Goal: Information Seeking & Learning: Learn about a topic

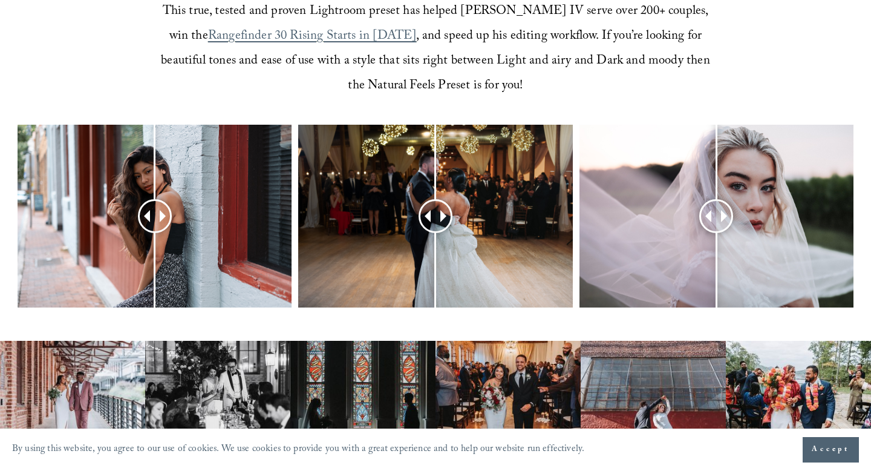
scroll to position [486, 0]
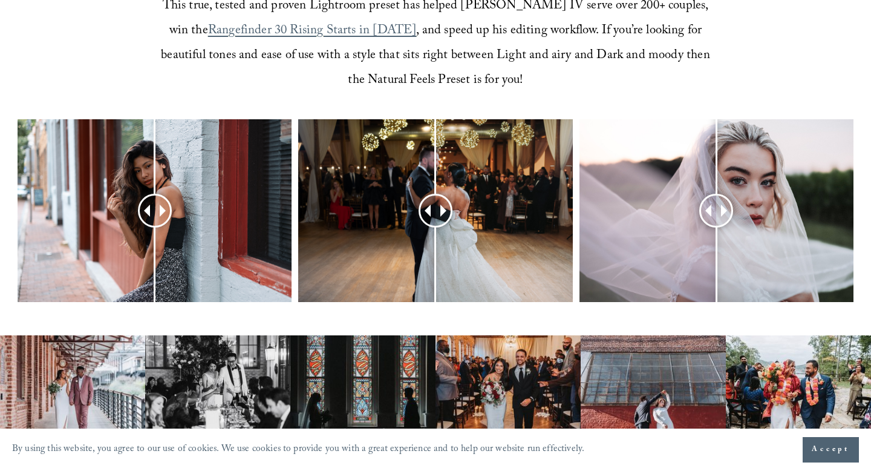
click at [813, 446] on span "Accept" at bounding box center [831, 450] width 38 height 12
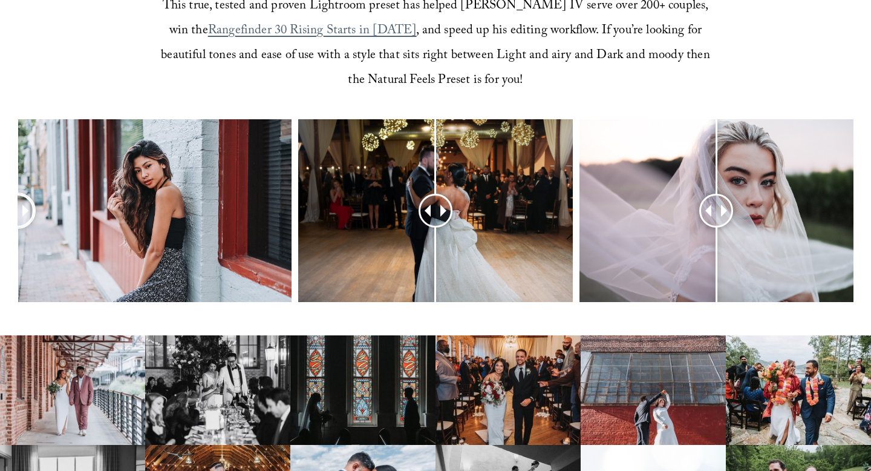
drag, startPoint x: 155, startPoint y: 214, endPoint x: 4, endPoint y: 258, distance: 157.4
click at [0, 258] on div at bounding box center [435, 226] width 871 height 215
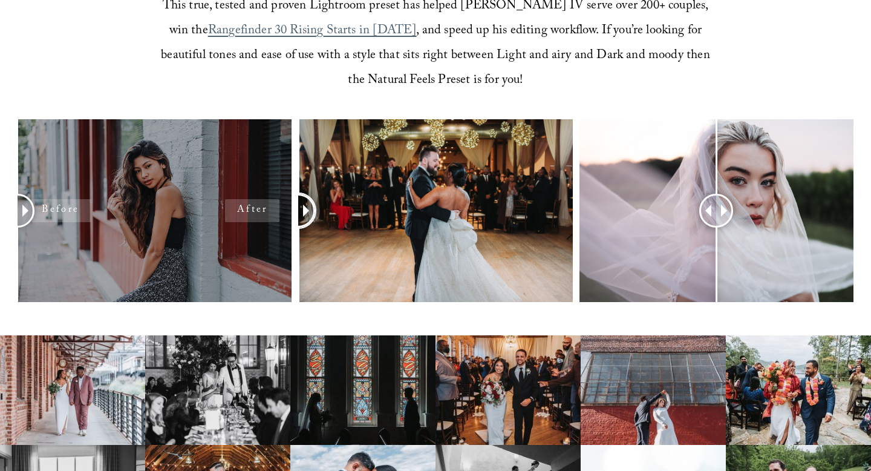
drag, startPoint x: 432, startPoint y: 209, endPoint x: 289, endPoint y: 248, distance: 148.0
click at [289, 248] on div at bounding box center [435, 226] width 871 height 215
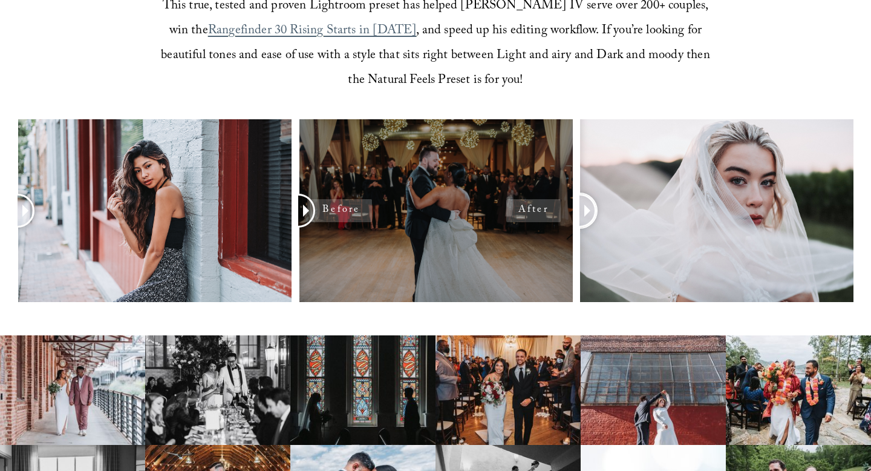
drag, startPoint x: 722, startPoint y: 208, endPoint x: 554, endPoint y: 292, distance: 187.3
click at [554, 292] on div at bounding box center [435, 226] width 871 height 215
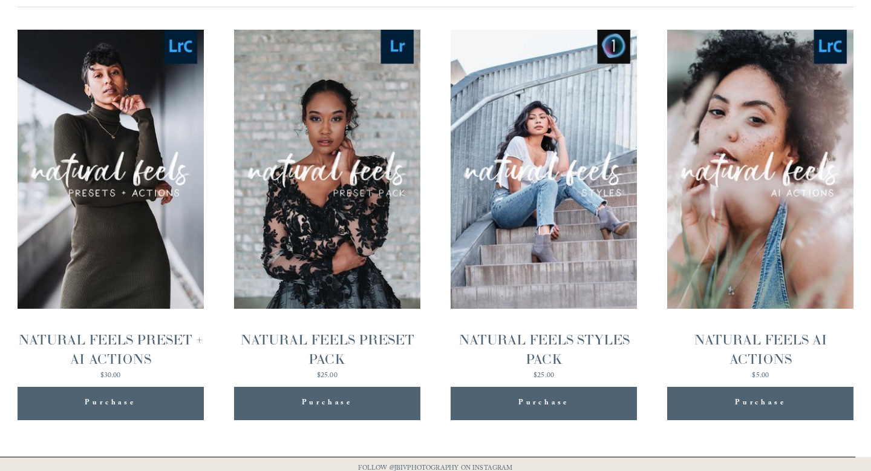
scroll to position [1230, 0]
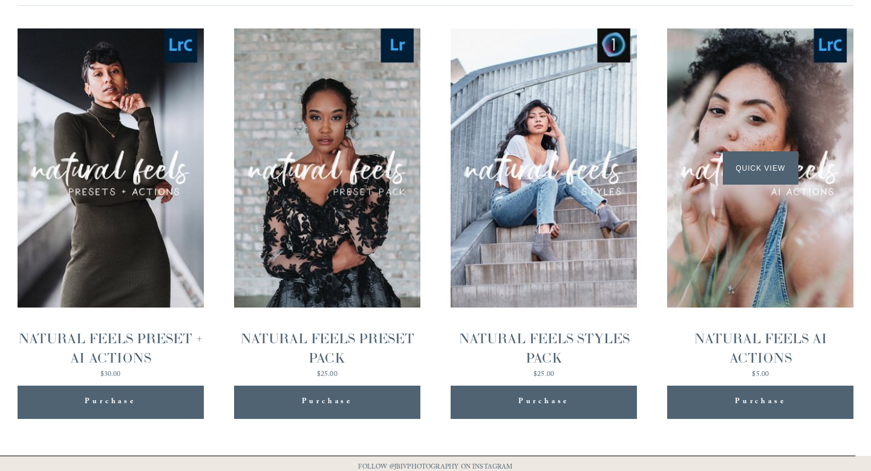
click at [745, 298] on div "Quick View" at bounding box center [760, 168] width 186 height 280
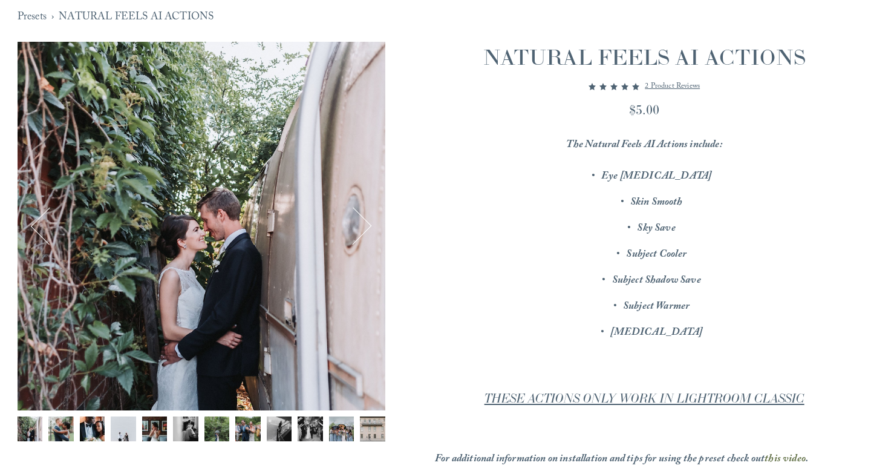
scroll to position [120, 0]
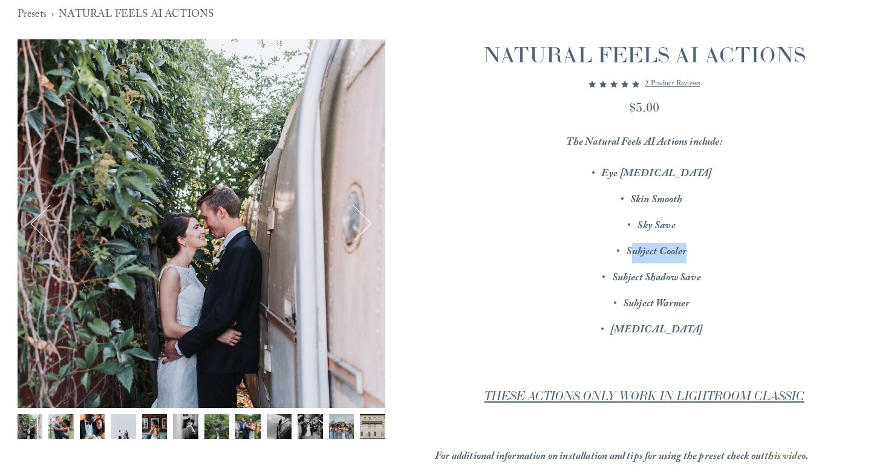
drag, startPoint x: 693, startPoint y: 249, endPoint x: 630, endPoint y: 251, distance: 63.0
click at [630, 251] on p "Subject Cooler" at bounding box center [656, 253] width 395 height 21
drag, startPoint x: 710, startPoint y: 269, endPoint x: 643, endPoint y: 275, distance: 68.0
click at [643, 275] on p "Subject Shadow Save" at bounding box center [656, 279] width 395 height 21
click at [701, 306] on p "Subject Warmer" at bounding box center [656, 305] width 395 height 21
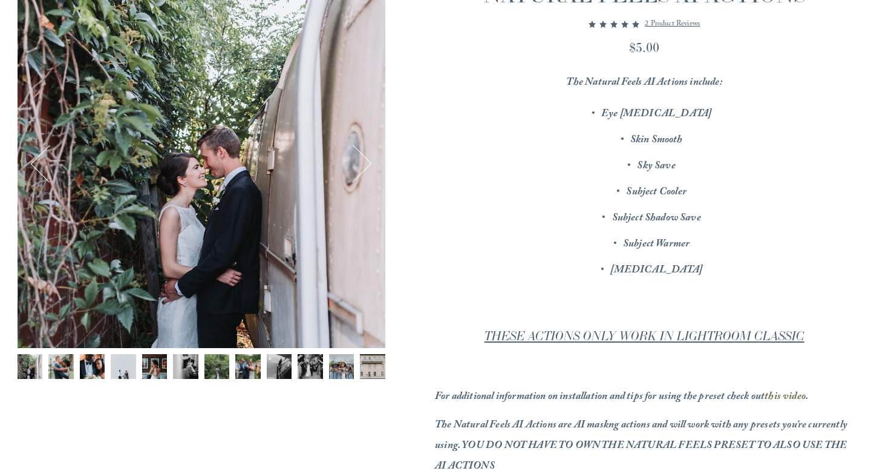
scroll to position [178, 0]
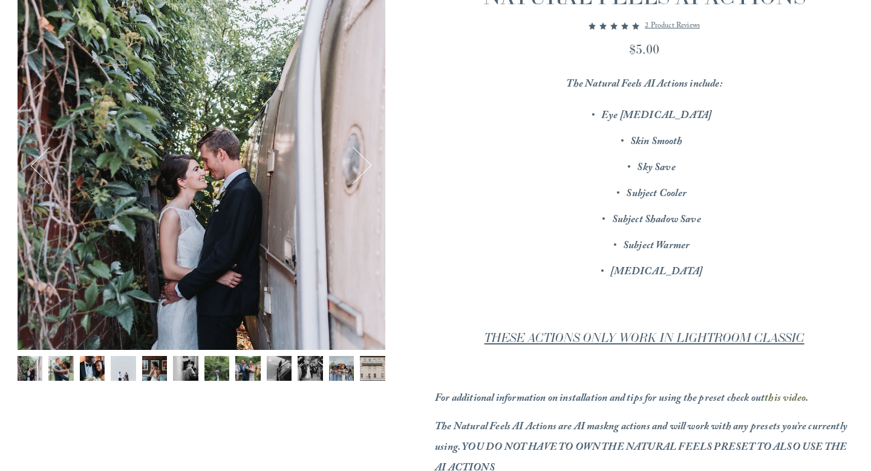
click at [67, 364] on img "Image 2 of 12" at bounding box center [60, 368] width 25 height 25
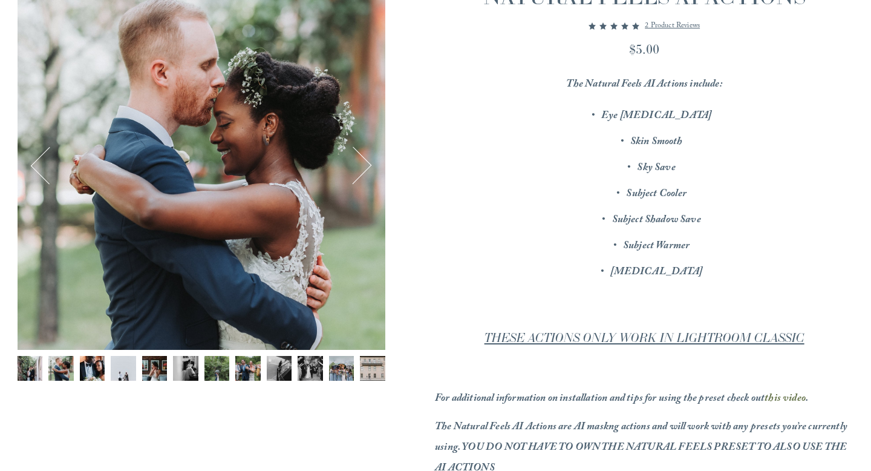
click at [88, 364] on img "Image 3 of 12" at bounding box center [92, 368] width 25 height 25
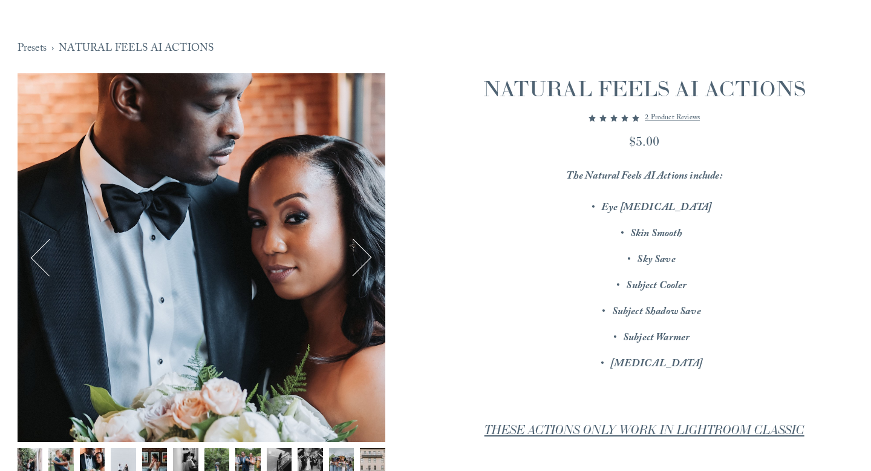
scroll to position [84, 0]
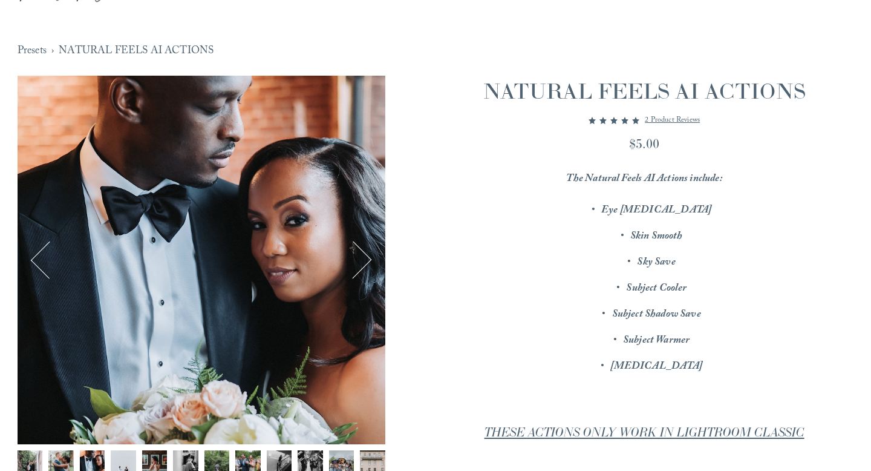
click at [369, 260] on button "Next" at bounding box center [353, 260] width 38 height 38
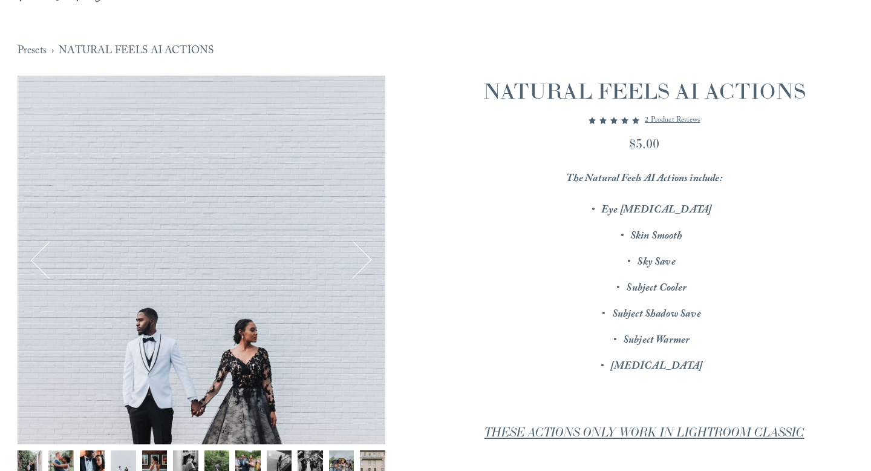
click at [369, 260] on button "Next" at bounding box center [353, 260] width 38 height 38
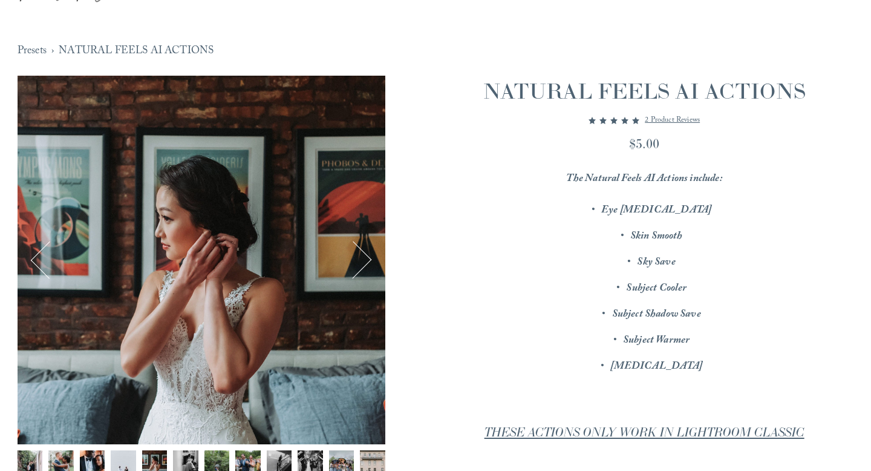
click at [369, 260] on button "Next" at bounding box center [353, 260] width 38 height 38
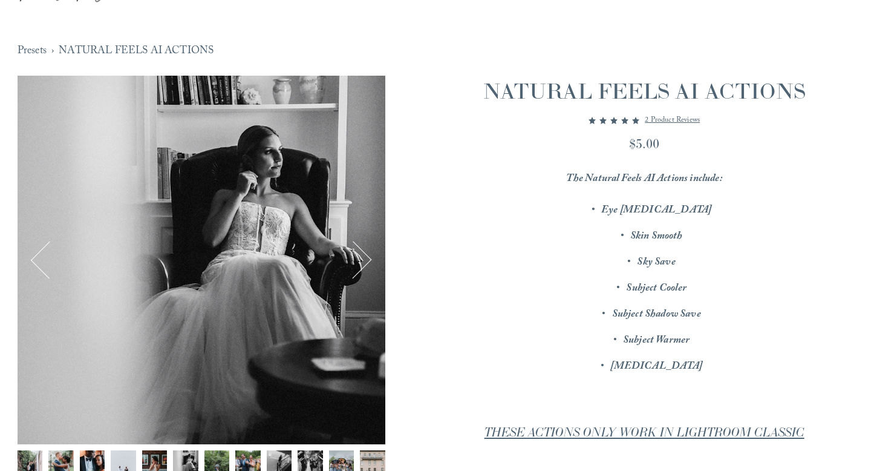
click at [369, 260] on button "Next" at bounding box center [353, 260] width 38 height 38
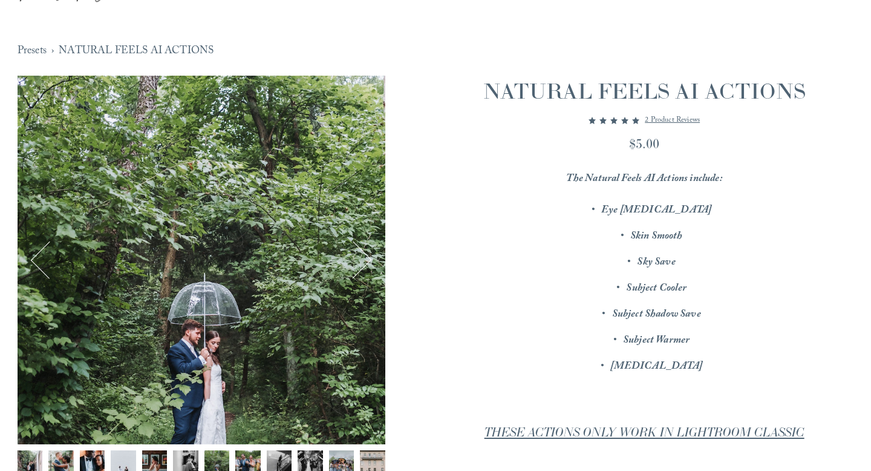
click at [369, 260] on button "Next" at bounding box center [353, 260] width 38 height 38
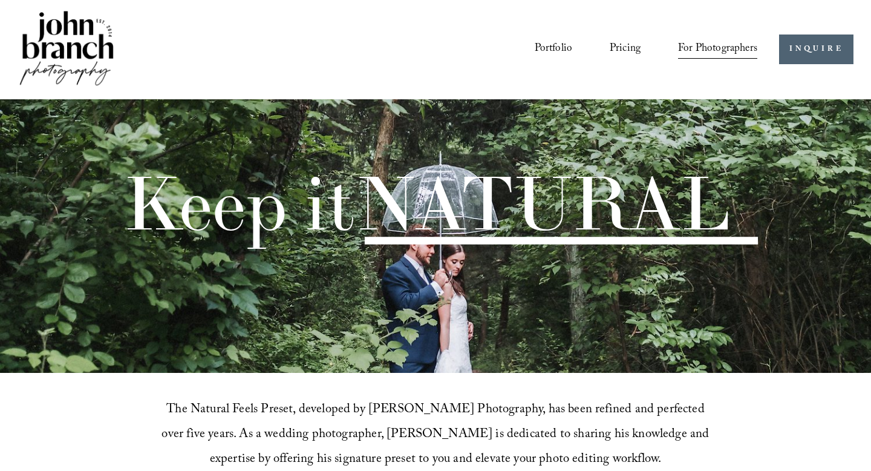
scroll to position [1230, 0]
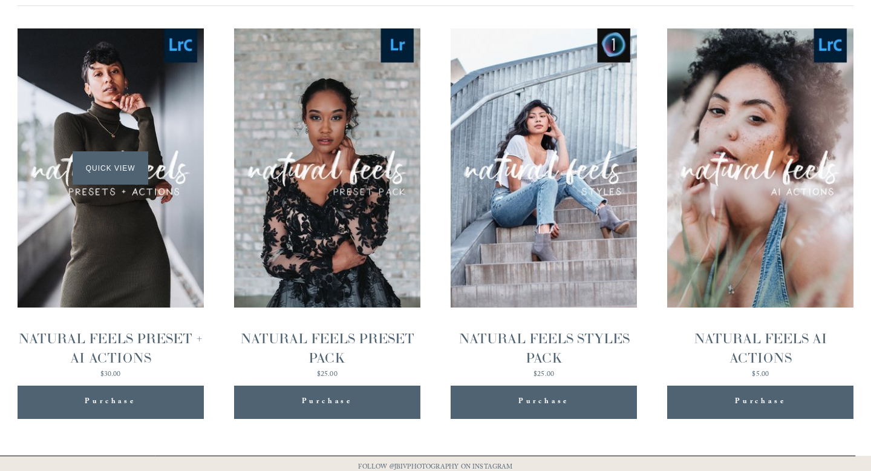
click at [100, 151] on span "Quick View" at bounding box center [111, 167] width 76 height 33
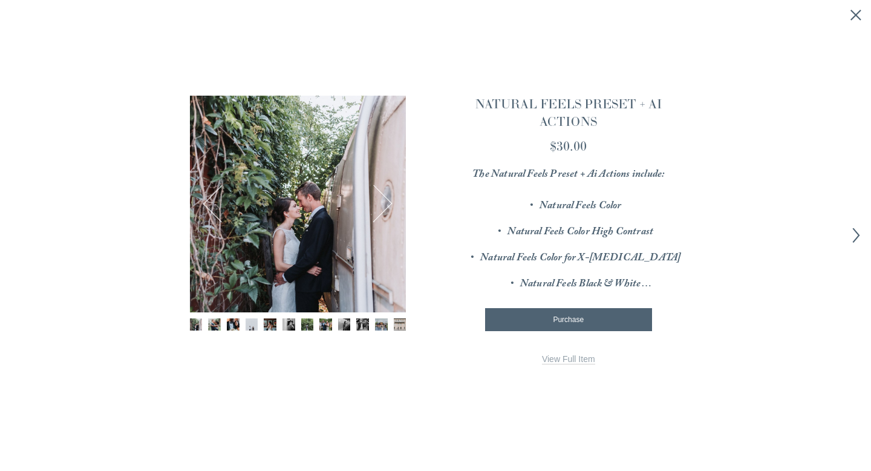
click at [560, 359] on link "View Full Item" at bounding box center [568, 359] width 53 height 10
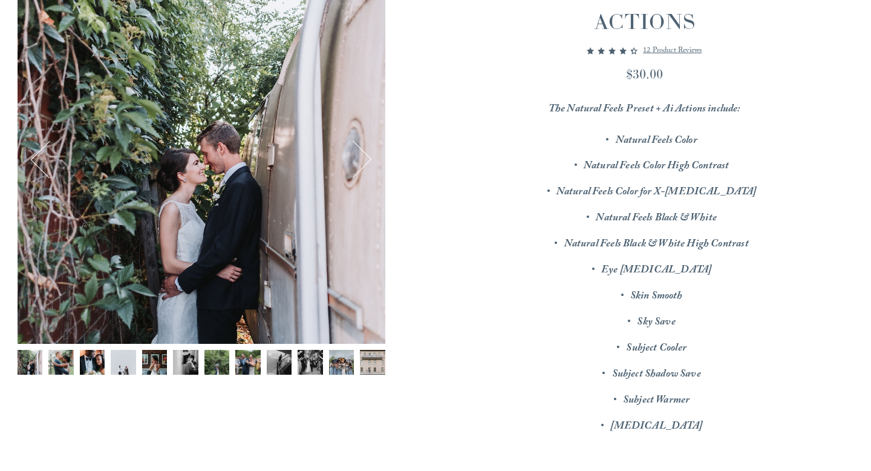
scroll to position [185, 0]
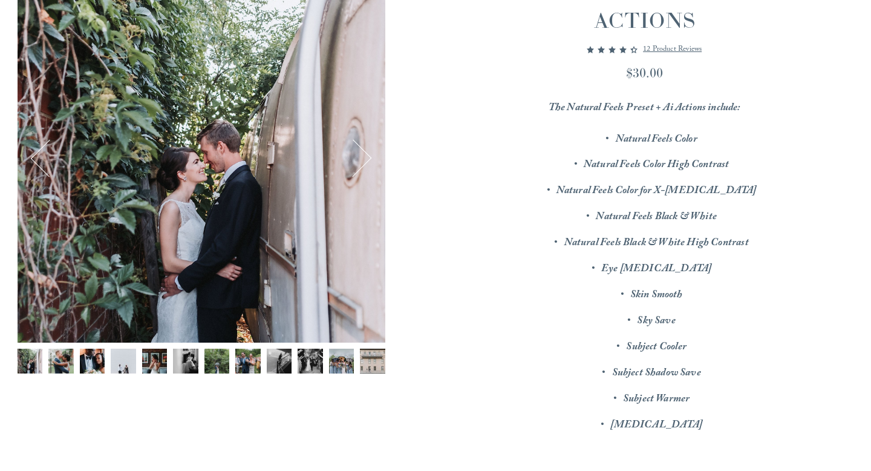
click at [356, 151] on button "Next" at bounding box center [353, 158] width 38 height 38
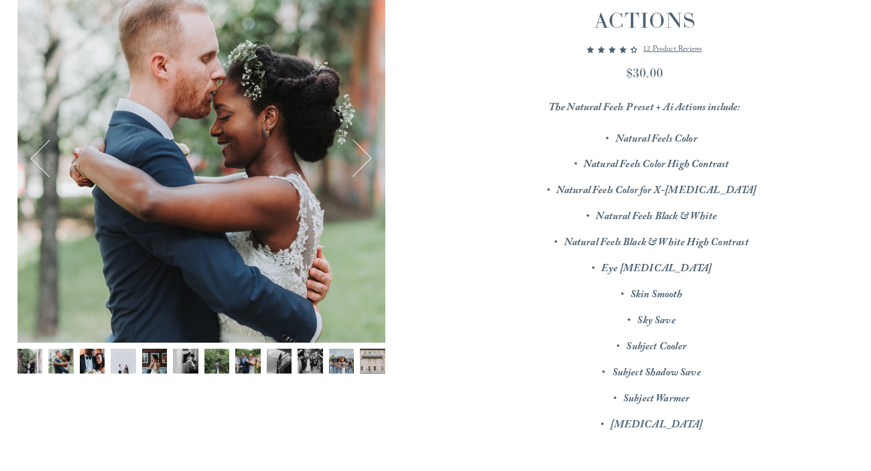
click at [356, 151] on button "Next" at bounding box center [353, 158] width 38 height 38
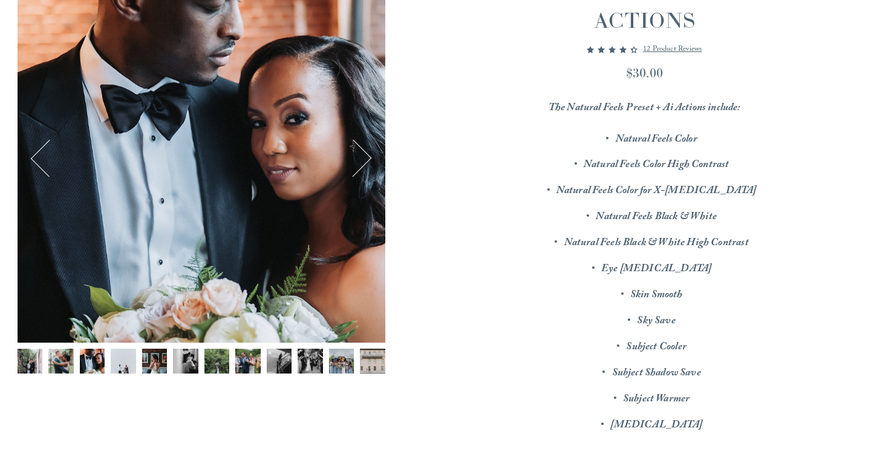
click at [356, 151] on button "Next" at bounding box center [353, 158] width 38 height 38
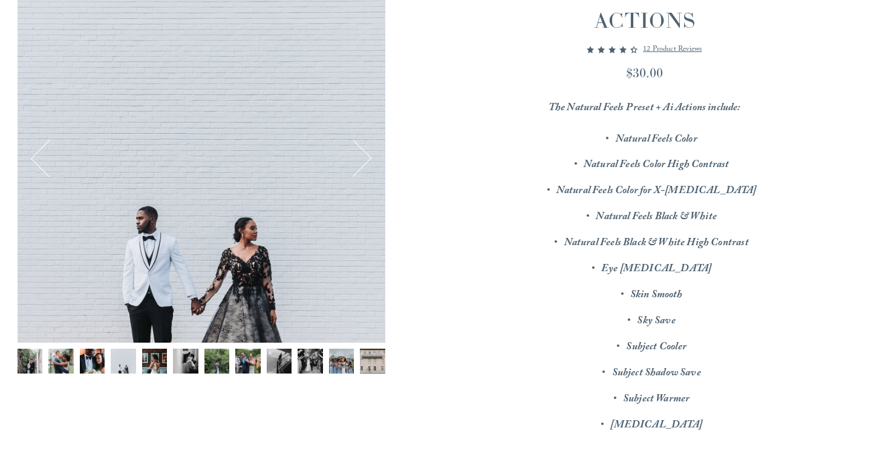
click at [356, 151] on button "Next" at bounding box center [353, 158] width 38 height 38
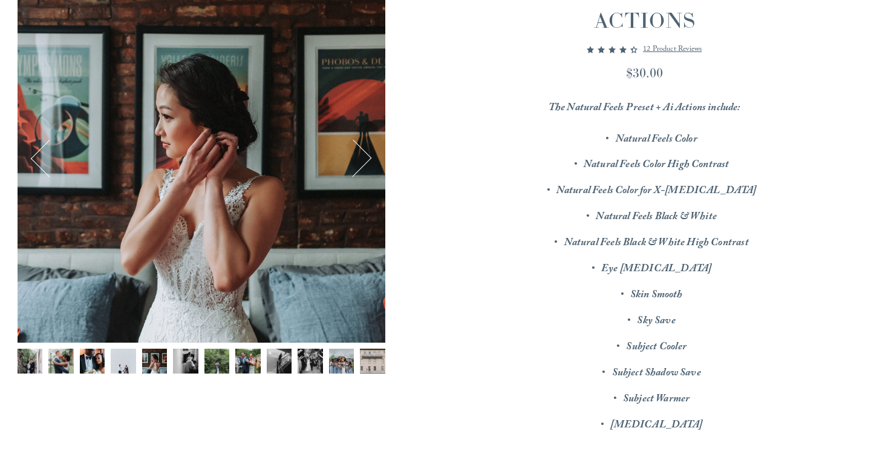
click at [356, 151] on button "Next" at bounding box center [353, 158] width 38 height 38
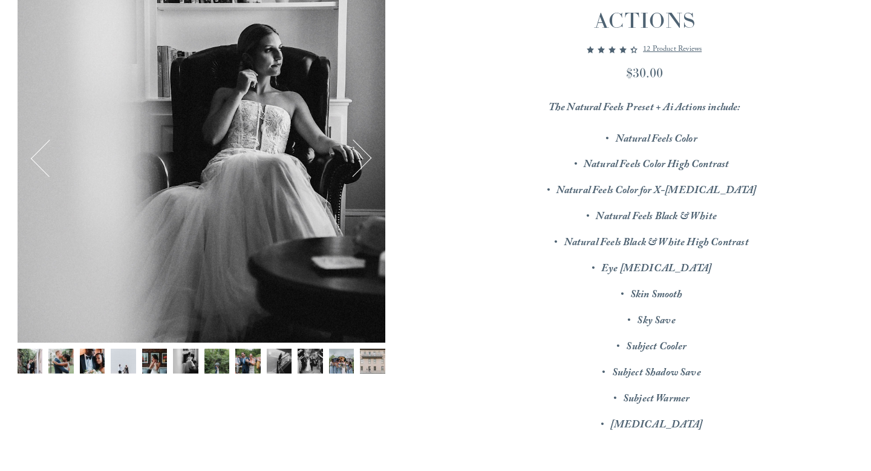
click at [356, 151] on button "Next" at bounding box center [353, 158] width 38 height 38
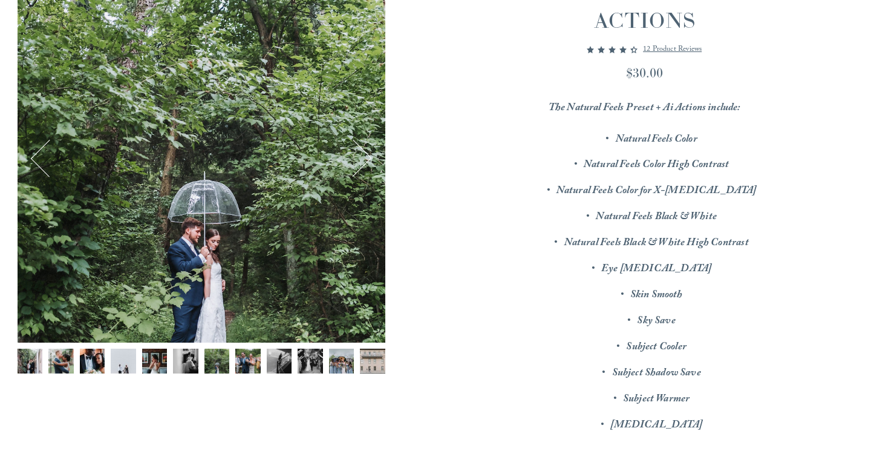
click at [356, 151] on button "Next" at bounding box center [353, 158] width 38 height 38
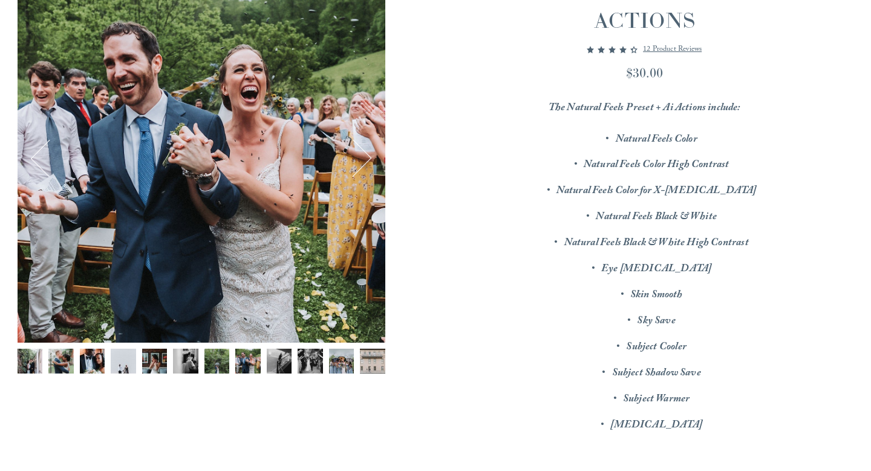
click at [356, 151] on button "Next" at bounding box center [353, 158] width 38 height 38
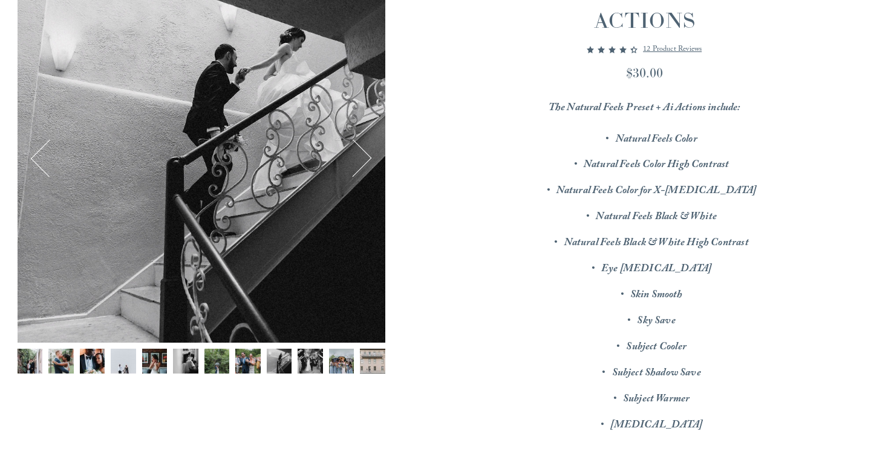
click at [356, 151] on button "Next" at bounding box center [353, 158] width 38 height 38
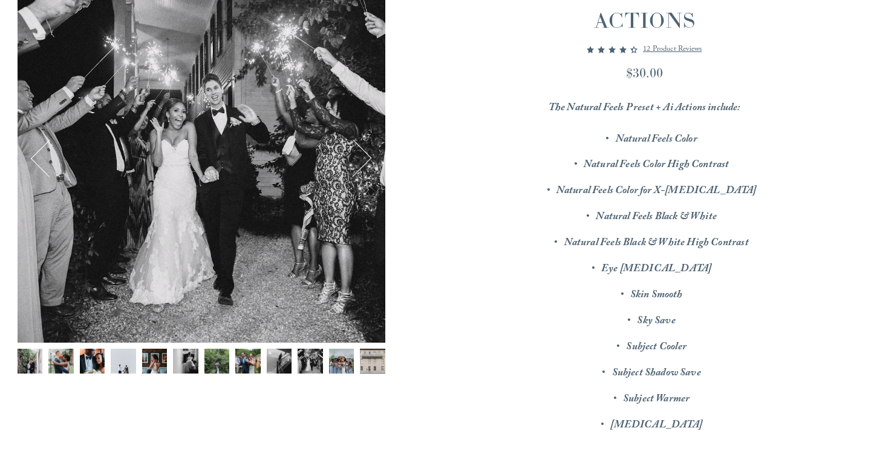
click at [356, 151] on button "Next" at bounding box center [353, 158] width 38 height 38
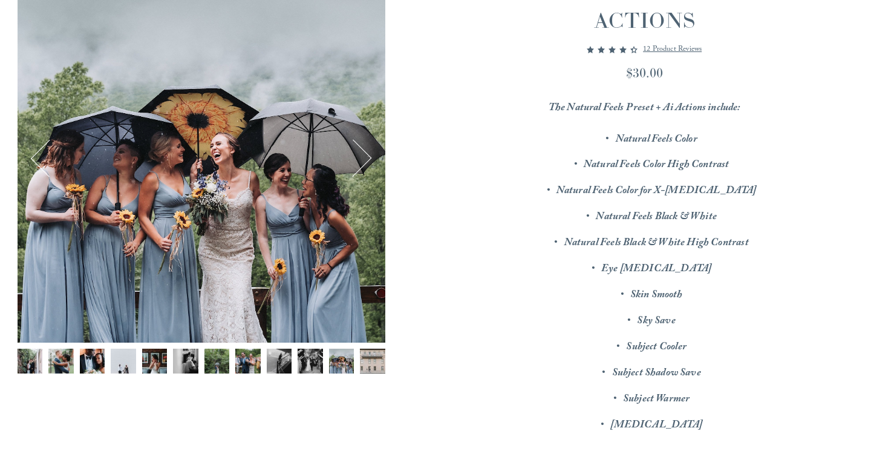
click at [356, 151] on button "Next" at bounding box center [353, 158] width 38 height 38
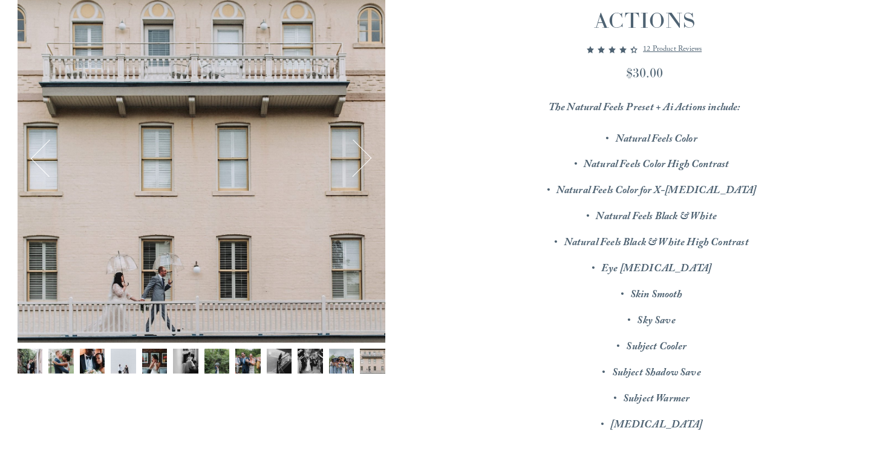
click at [356, 151] on button "Next" at bounding box center [353, 158] width 38 height 38
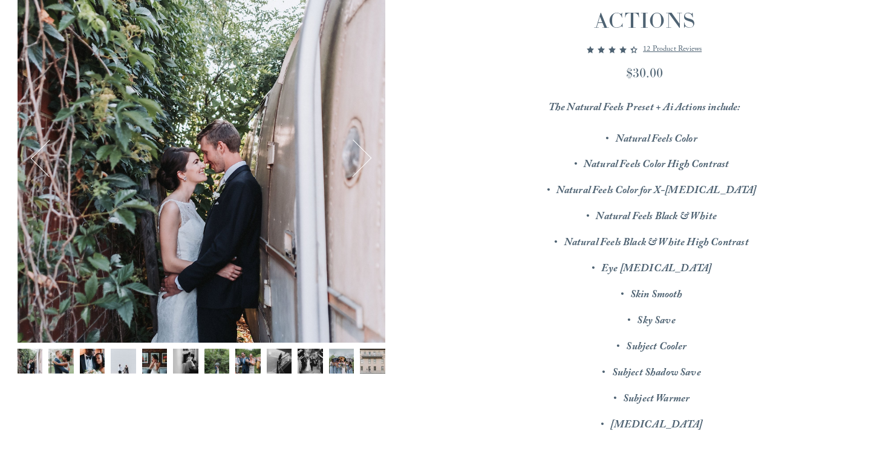
click at [356, 151] on button "Next" at bounding box center [353, 158] width 38 height 38
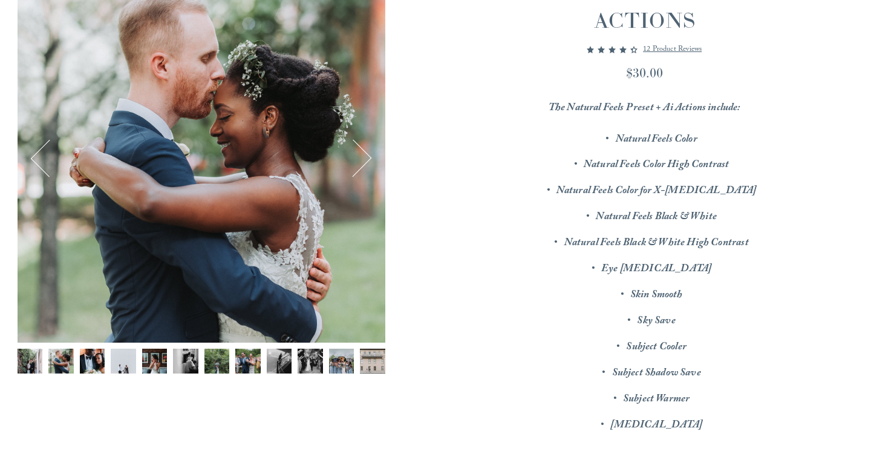
click at [356, 151] on button "Next" at bounding box center [353, 158] width 38 height 38
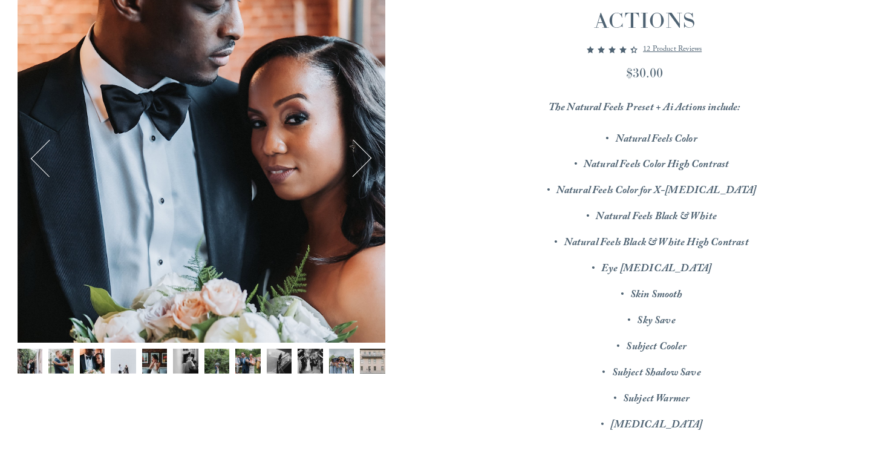
click at [356, 151] on button "Next" at bounding box center [353, 158] width 38 height 38
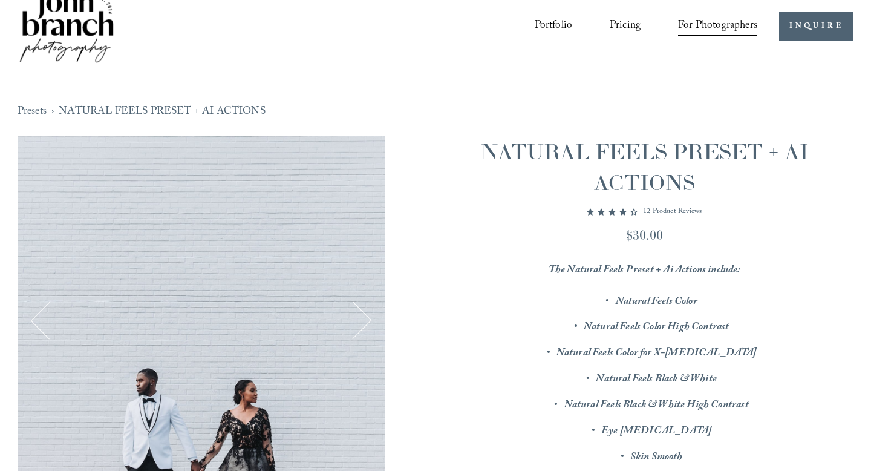
scroll to position [0, 0]
